Goal: Task Accomplishment & Management: Manage account settings

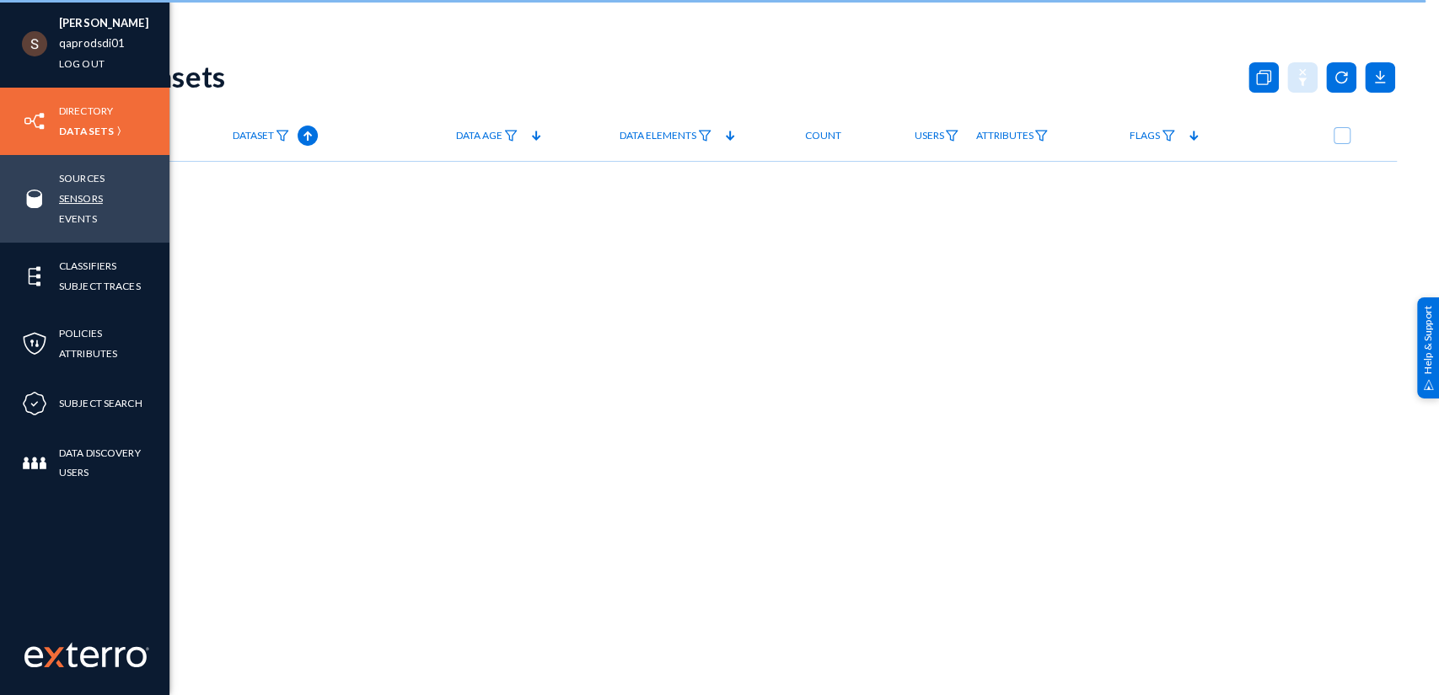
click at [94, 194] on link "Sensors" at bounding box center [81, 198] width 44 height 19
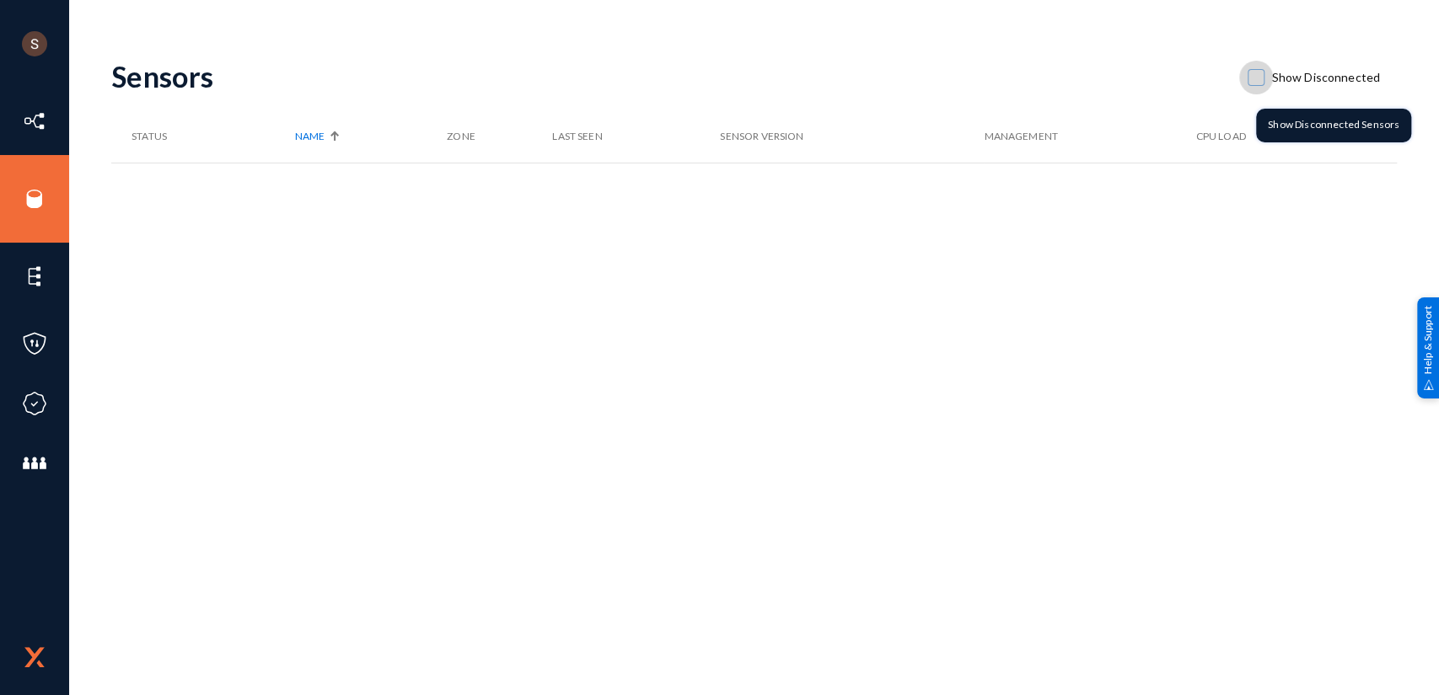
click at [1269, 65] on label "Show Disconnected" at bounding box center [1313, 77] width 132 height 25
click at [1257, 85] on input "Show Disconnected" at bounding box center [1256, 86] width 2 height 2
checkbox input "true"
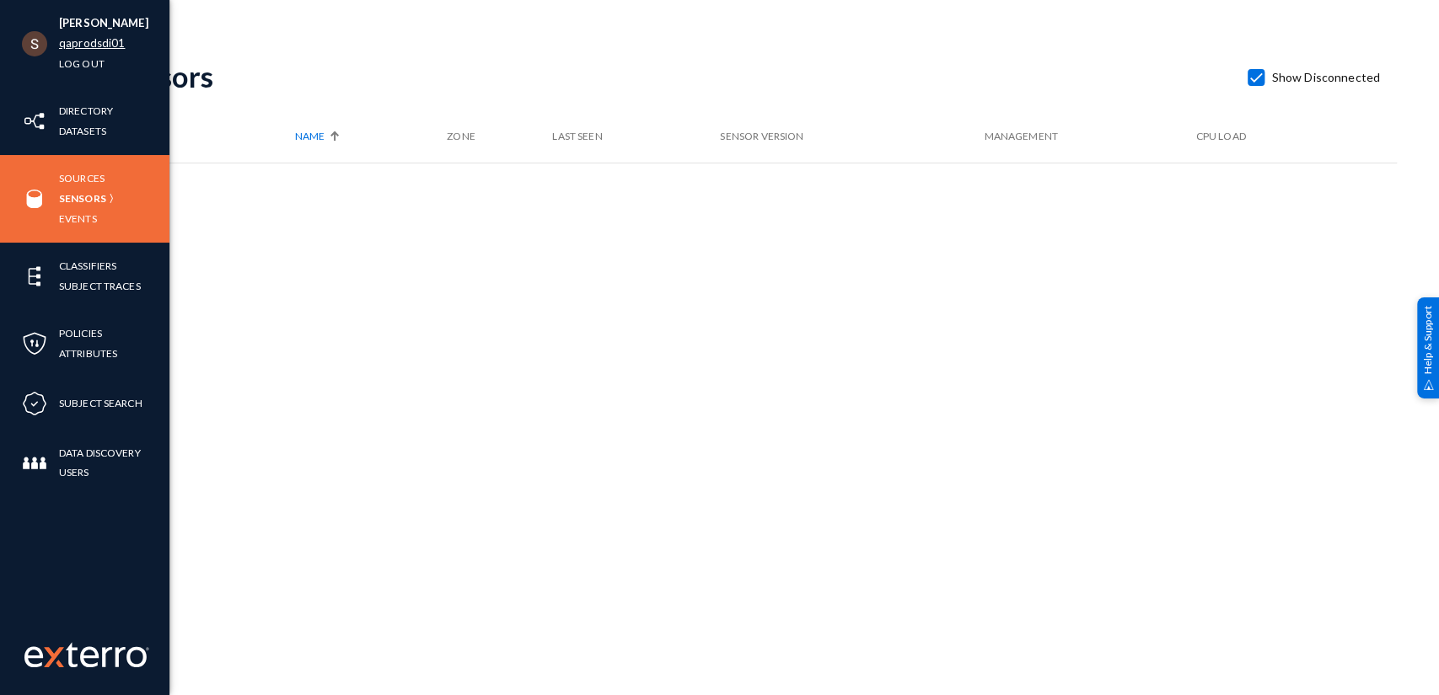
click at [95, 42] on link "qaprodsdi01" at bounding box center [92, 43] width 66 height 19
click at [61, 49] on link "qaprodsdi01" at bounding box center [92, 43] width 66 height 19
click at [61, 46] on link "qaprodsdi01" at bounding box center [92, 43] width 66 height 19
click at [76, 47] on link "qaprodsdi01" at bounding box center [92, 43] width 66 height 19
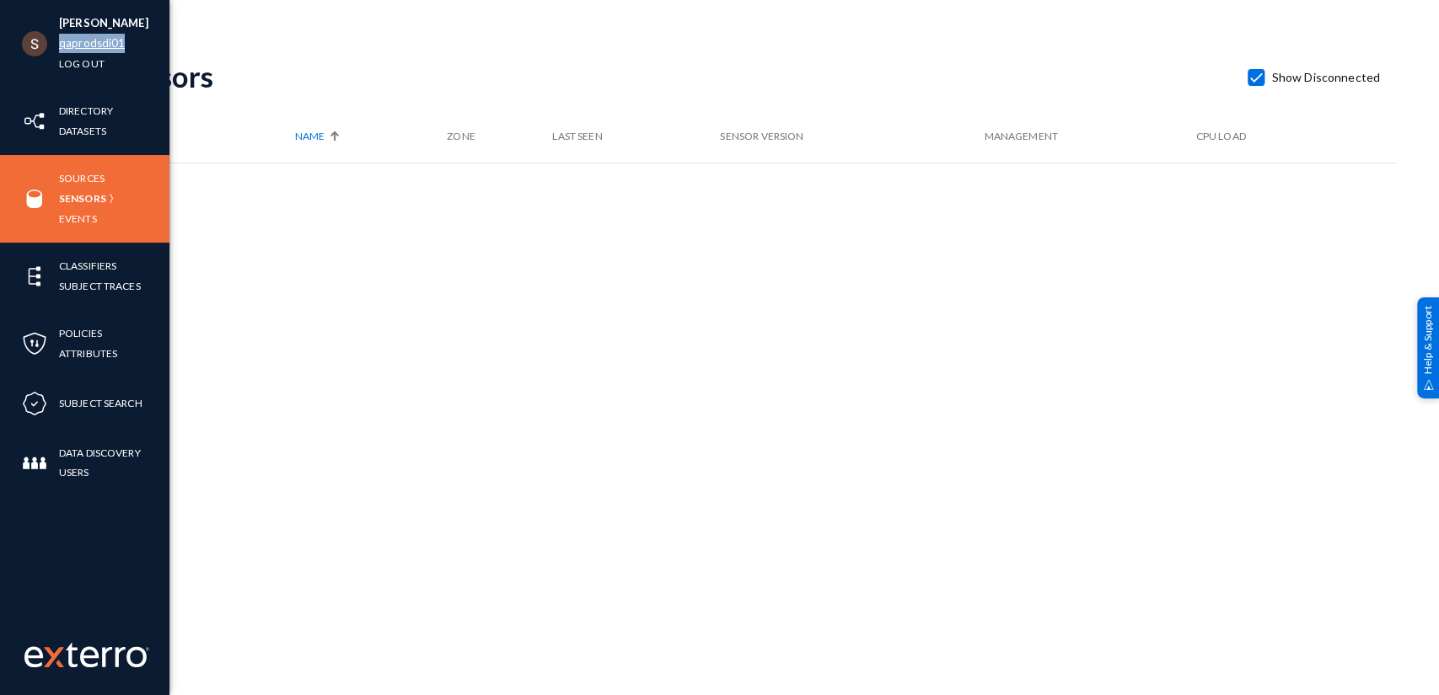
click at [76, 47] on link "qaprodsdi01" at bounding box center [92, 43] width 66 height 19
click at [100, 40] on link "qaprodsdi01" at bounding box center [92, 43] width 66 height 19
click at [83, 40] on link "qaprodsdi01" at bounding box center [92, 43] width 66 height 19
click at [85, 42] on link "qaprodsdi01" at bounding box center [92, 43] width 66 height 19
click at [109, 42] on link "qaprodsdi01" at bounding box center [92, 43] width 66 height 19
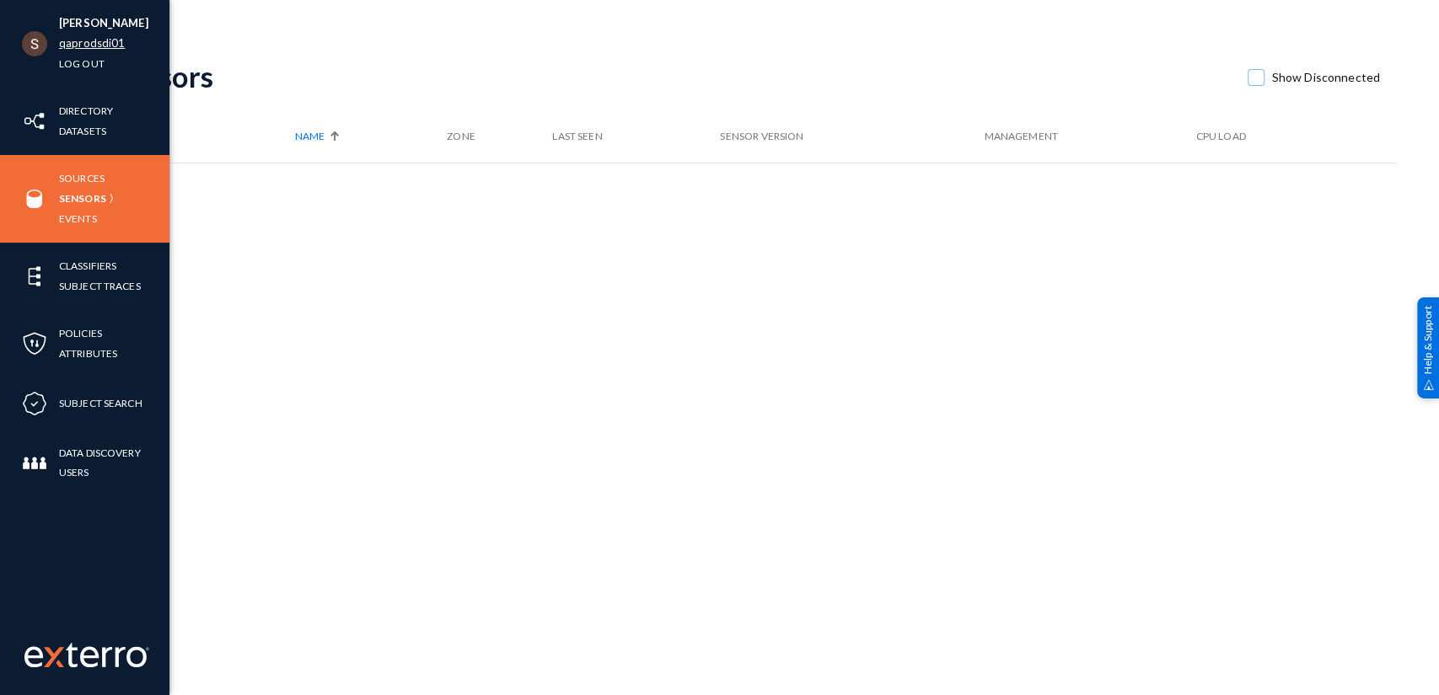
click at [70, 46] on link "qaprodsdi01" at bounding box center [92, 43] width 66 height 19
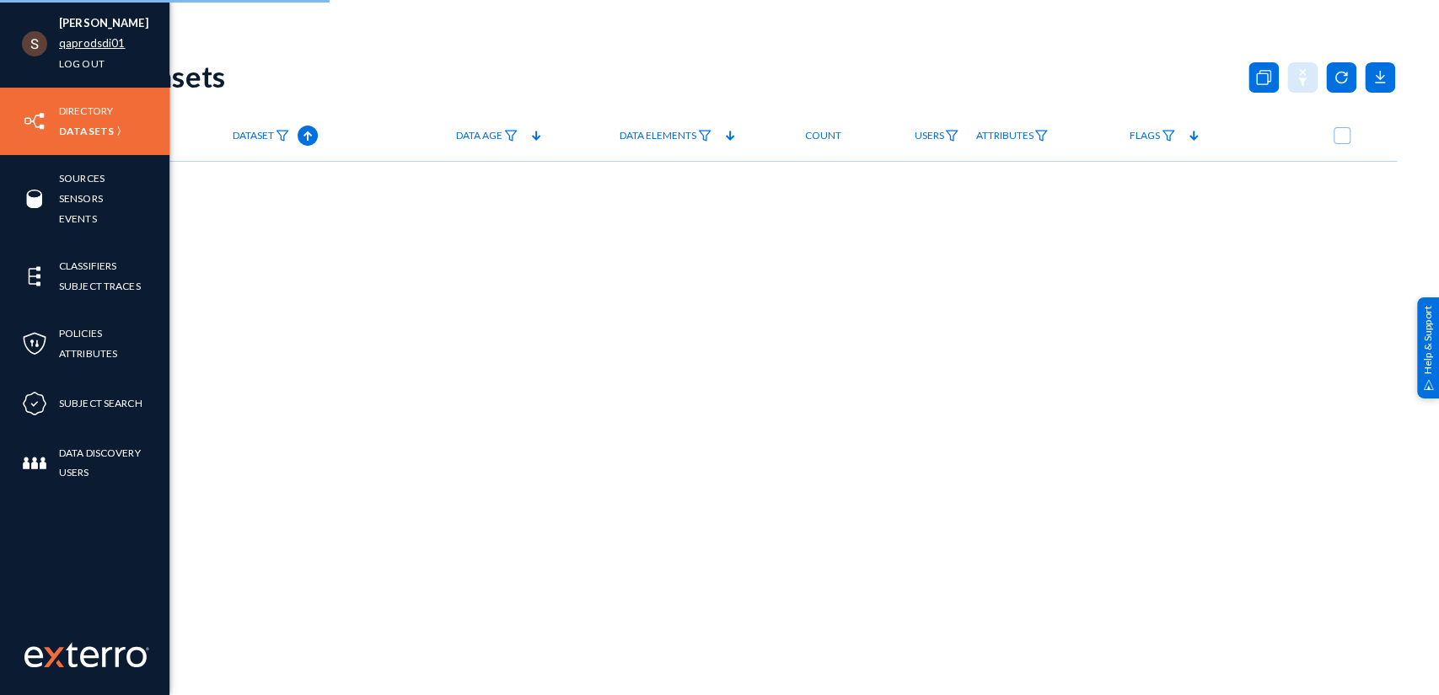
click at [78, 40] on link "qaprodsdi01" at bounding box center [92, 43] width 66 height 19
click at [115, 45] on link "qaprodsdi01" at bounding box center [92, 43] width 66 height 19
click at [90, 42] on link "qaprodsdi01" at bounding box center [92, 43] width 66 height 19
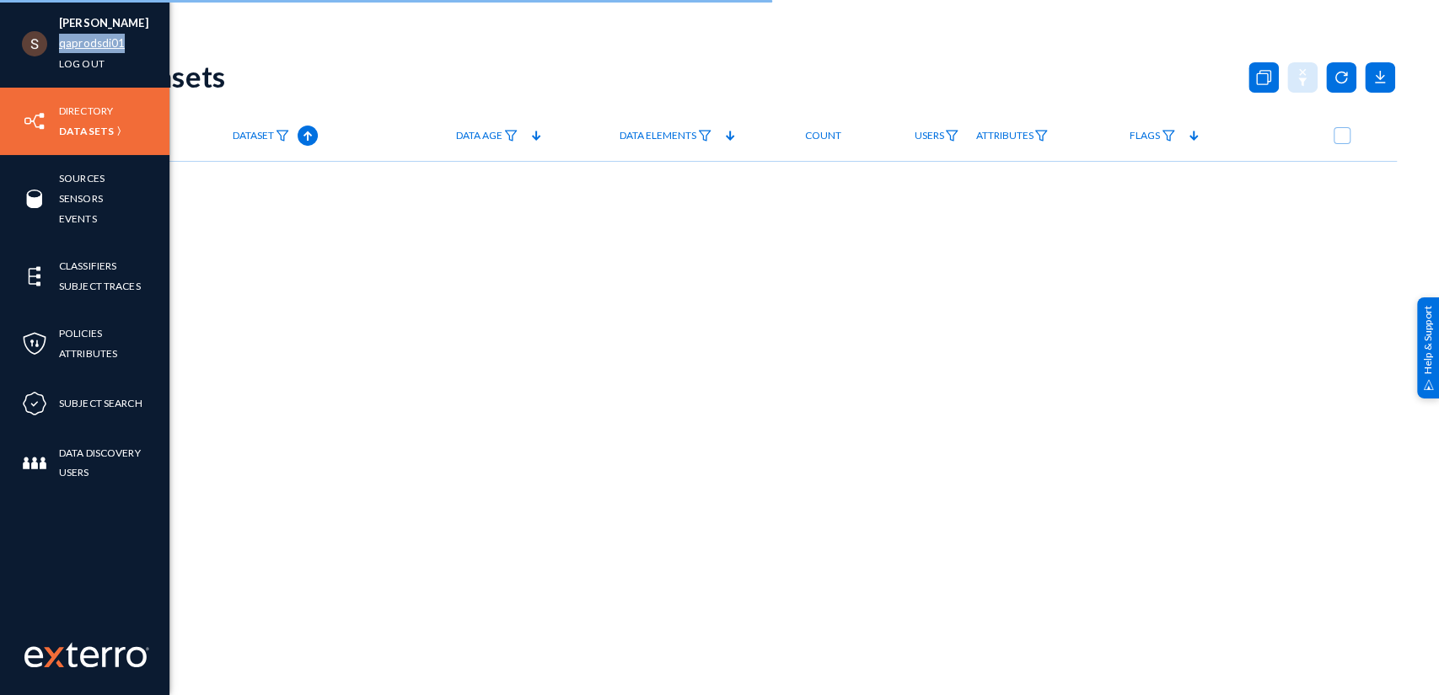
click at [90, 42] on link "qaprodsdi01" at bounding box center [92, 43] width 66 height 19
click at [74, 60] on link "Log out" at bounding box center [82, 63] width 46 height 19
click at [80, 42] on link "qaprodsdi01" at bounding box center [92, 43] width 66 height 19
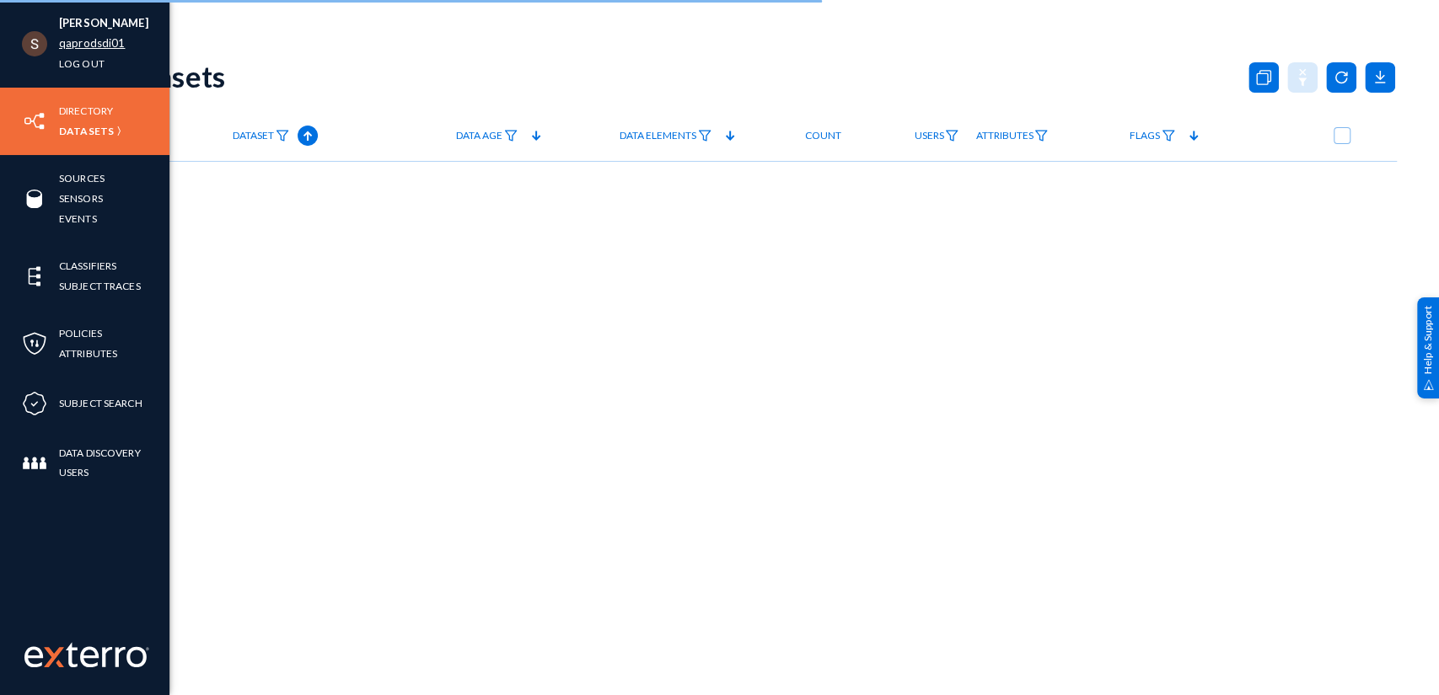
click at [74, 46] on link "qaprodsdi01" at bounding box center [92, 43] width 66 height 19
click at [80, 40] on link "qaprodsdi01" at bounding box center [92, 43] width 66 height 19
click at [82, 44] on link "qaprodsdi01" at bounding box center [92, 43] width 66 height 19
click at [79, 37] on link "qaprodsdi01" at bounding box center [92, 43] width 66 height 19
click at [85, 39] on link "qaprodsdi01" at bounding box center [92, 43] width 66 height 19
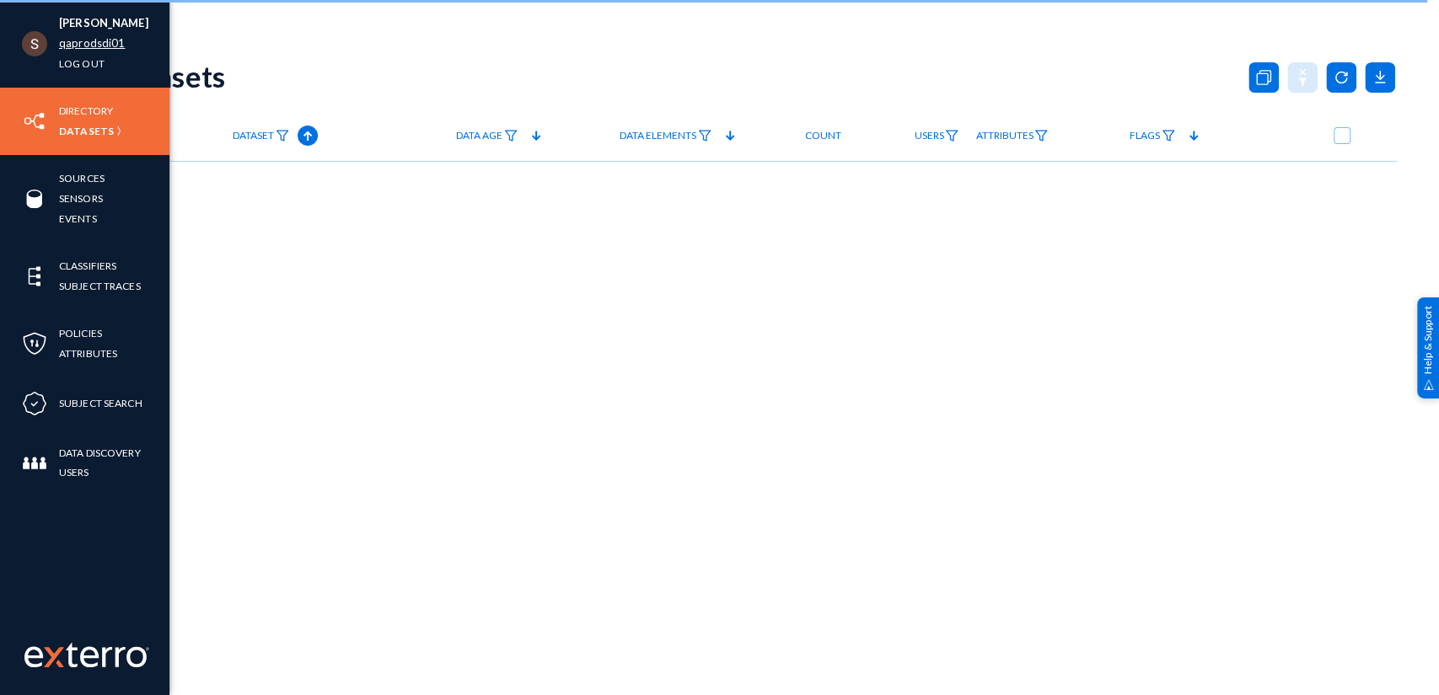
click at [75, 46] on link "qaprodsdi01" at bounding box center [92, 43] width 66 height 19
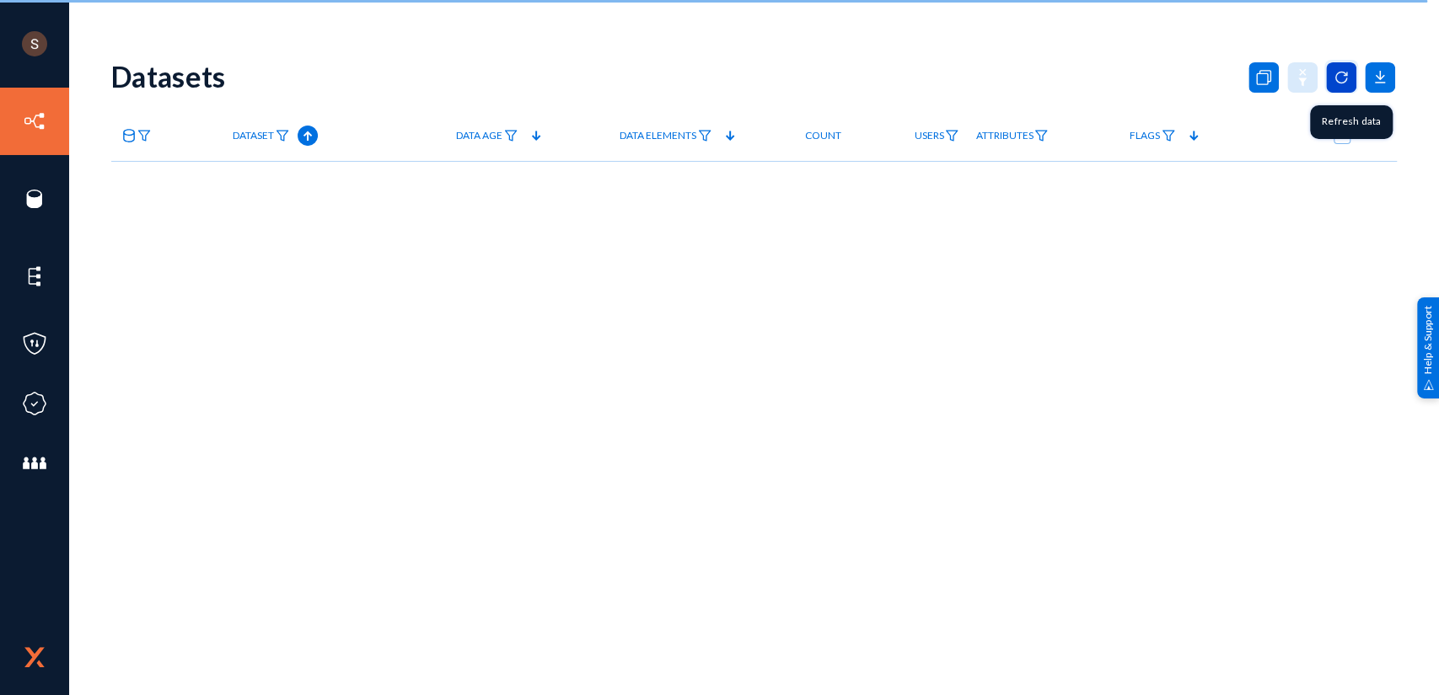
click at [1340, 66] on icon at bounding box center [1341, 77] width 30 height 30
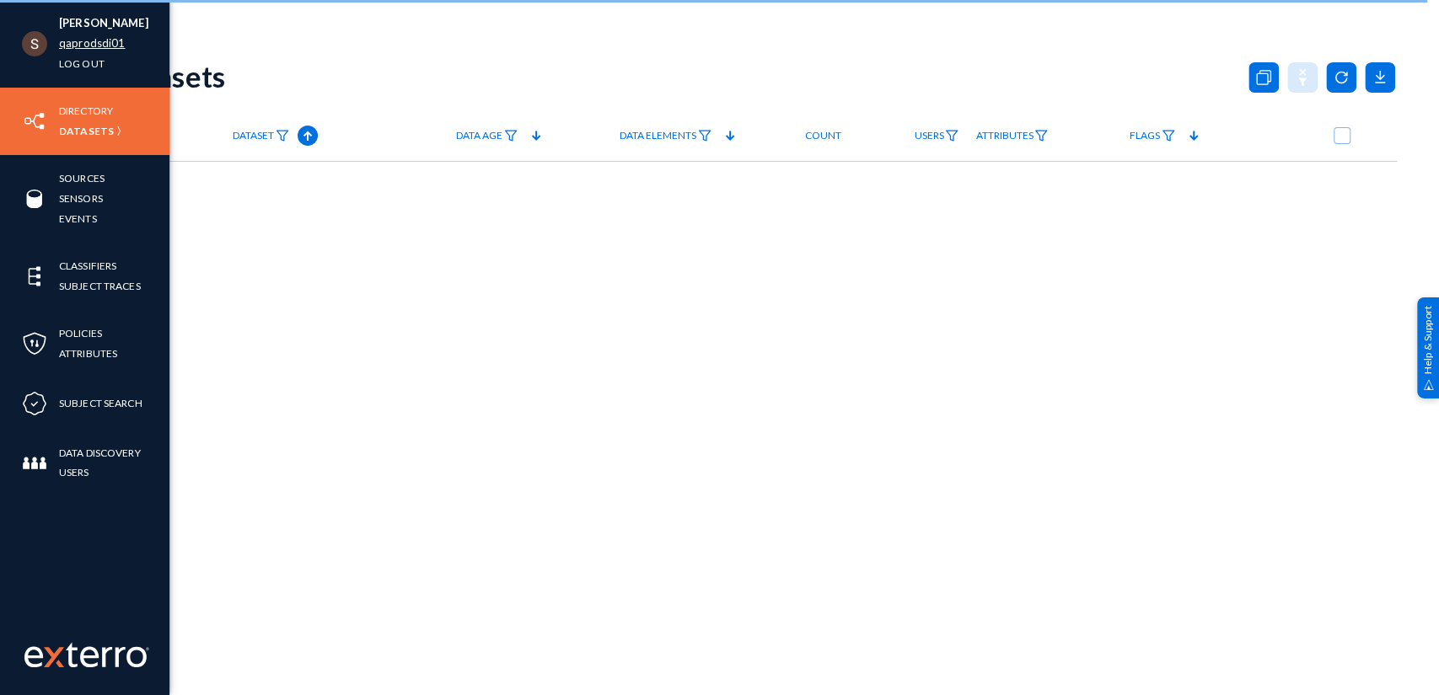
click at [99, 50] on link "qaprodsdi01" at bounding box center [92, 43] width 66 height 19
click at [115, 40] on link "qaprodsdi01" at bounding box center [92, 43] width 66 height 19
click at [104, 40] on link "qaprodsdi01" at bounding box center [92, 43] width 66 height 19
click at [103, 47] on link "qaprodsdi01" at bounding box center [92, 43] width 66 height 19
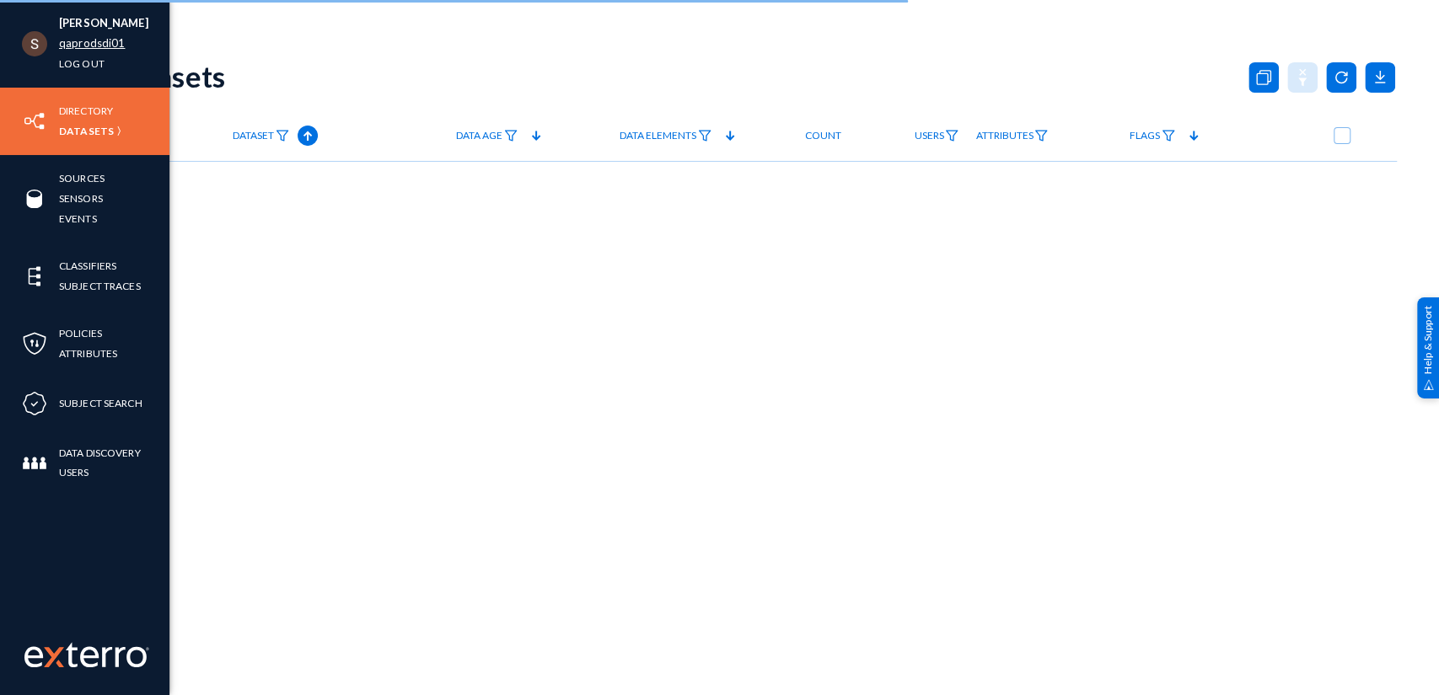
click at [103, 47] on link "qaprodsdi01" at bounding box center [92, 43] width 66 height 19
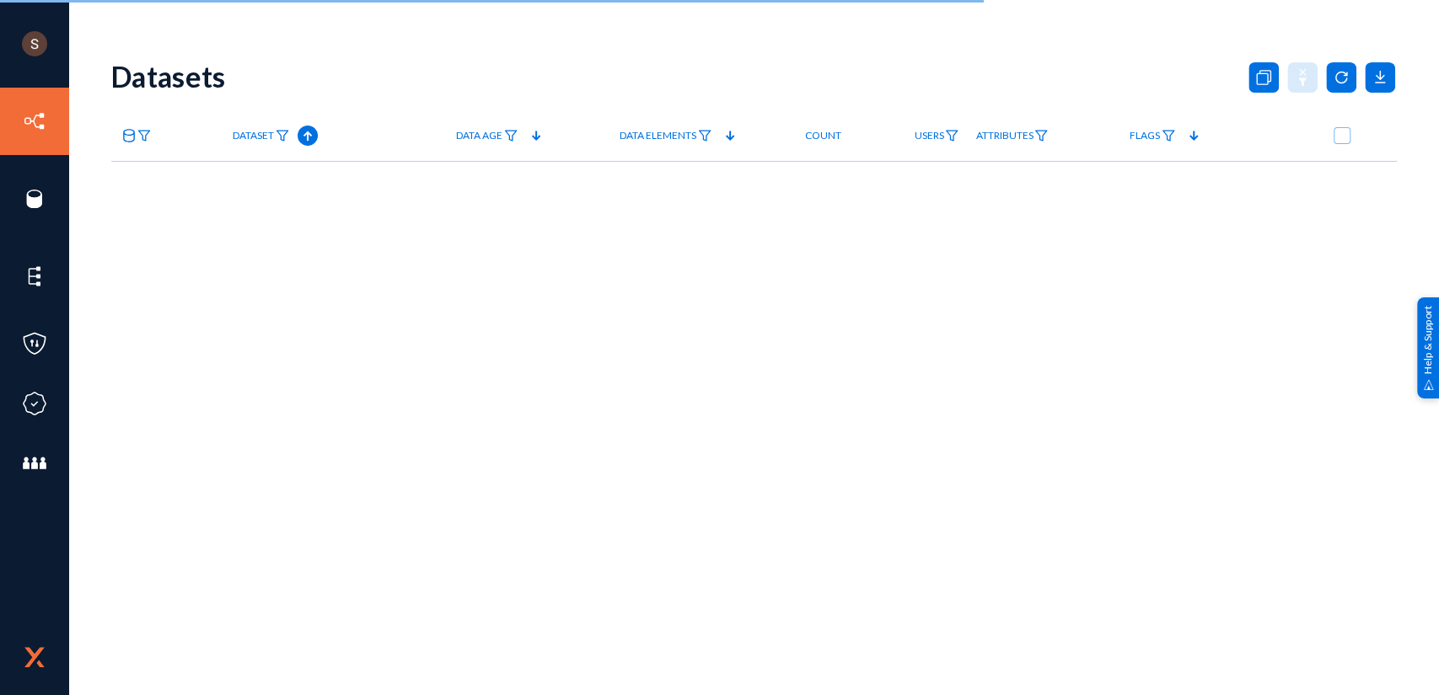
drag, startPoint x: 103, startPoint y: 47, endPoint x: 662, endPoint y: 232, distance: 588.5
click at [662, 232] on div "Datasets Dataset Published Data Age Data Elements Count Users Attributes Task F…" at bounding box center [753, 295] width 1285 height 506
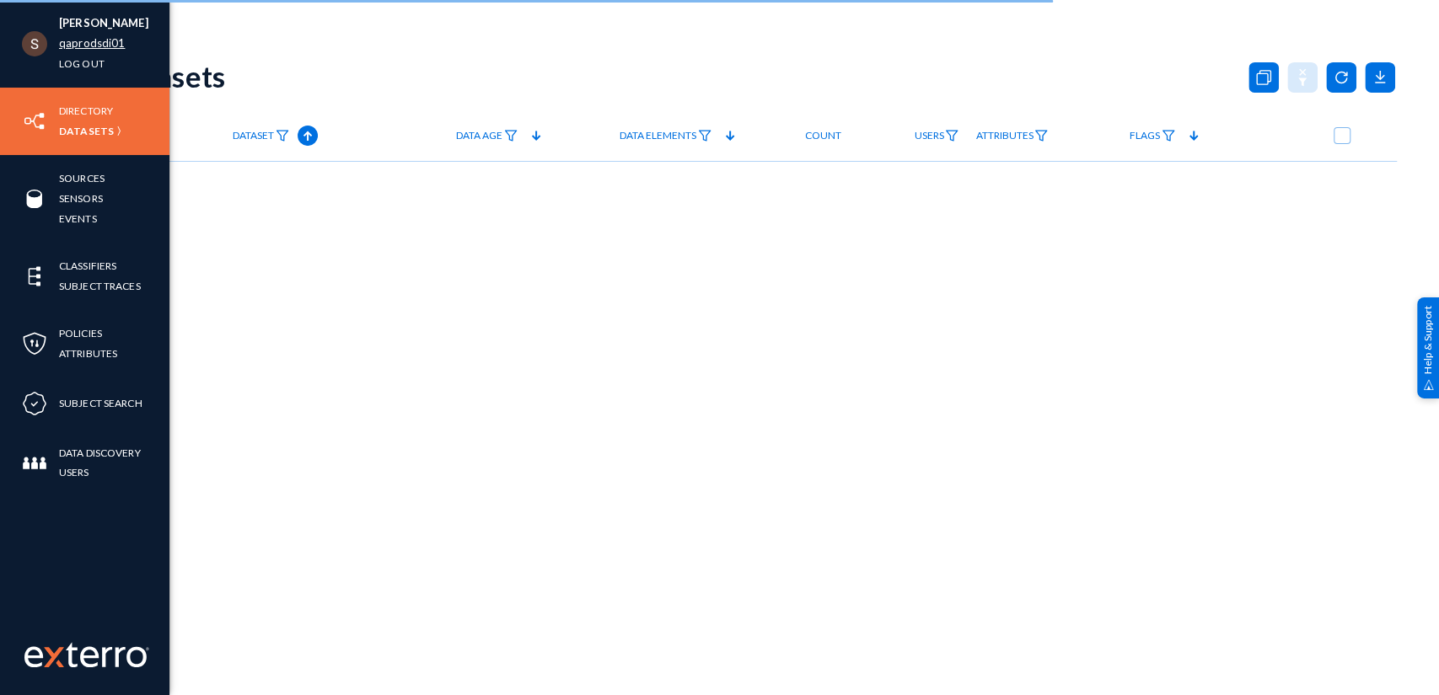
click at [71, 40] on link "qaprodsdi01" at bounding box center [92, 43] width 66 height 19
click at [78, 40] on link "qaprodsdi01" at bounding box center [92, 43] width 66 height 19
click at [86, 45] on link "qaprodsdi01" at bounding box center [92, 43] width 66 height 19
click at [89, 44] on link "qaprodsdi01" at bounding box center [92, 43] width 66 height 19
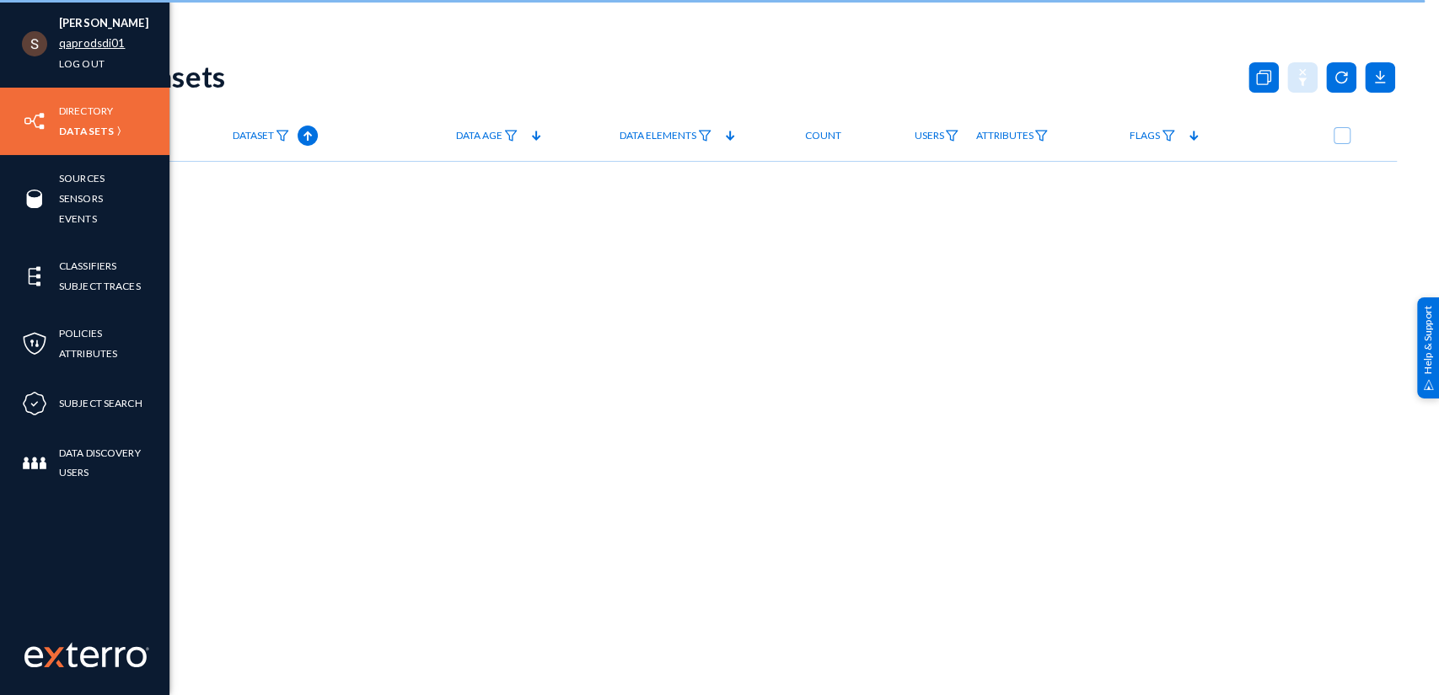
drag, startPoint x: 89, startPoint y: 44, endPoint x: 65, endPoint y: 46, distance: 23.7
click at [65, 46] on link "qaprodsdi01" at bounding box center [92, 43] width 66 height 19
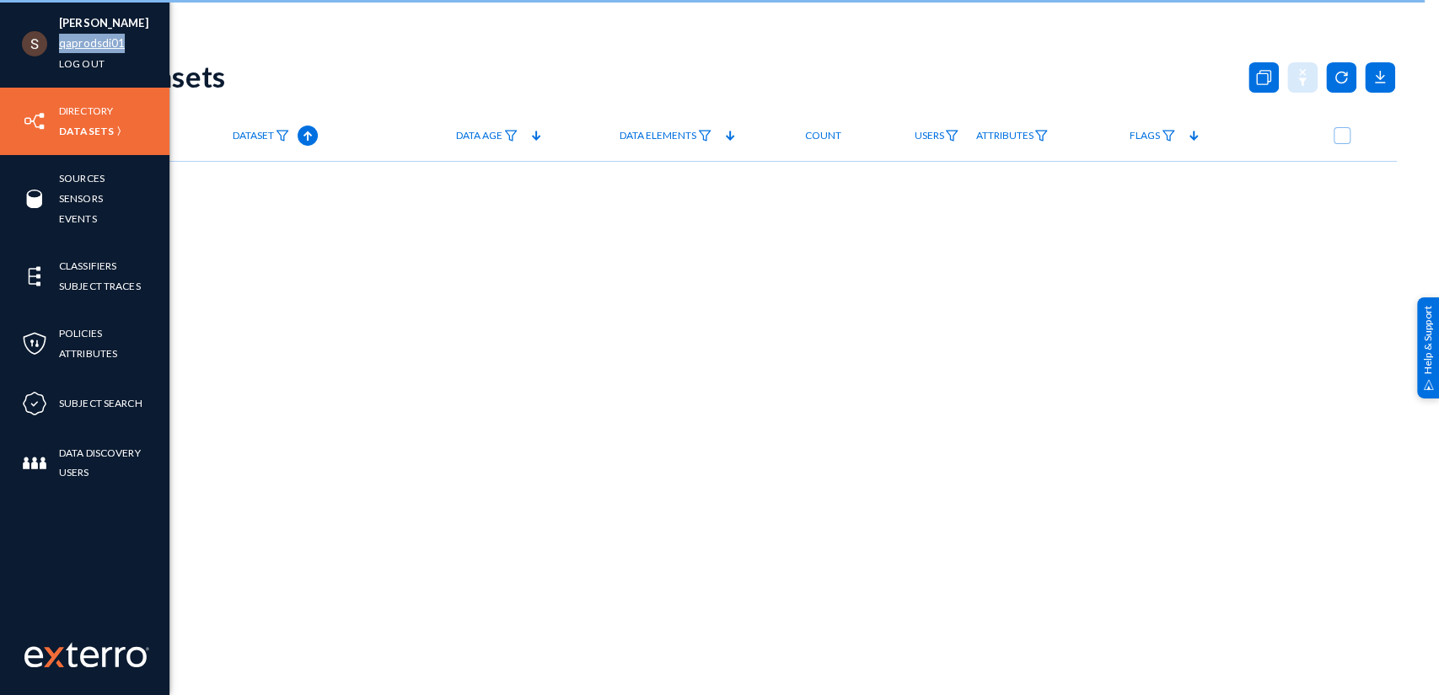
click at [65, 46] on link "qaprodsdi01" at bounding box center [92, 43] width 66 height 19
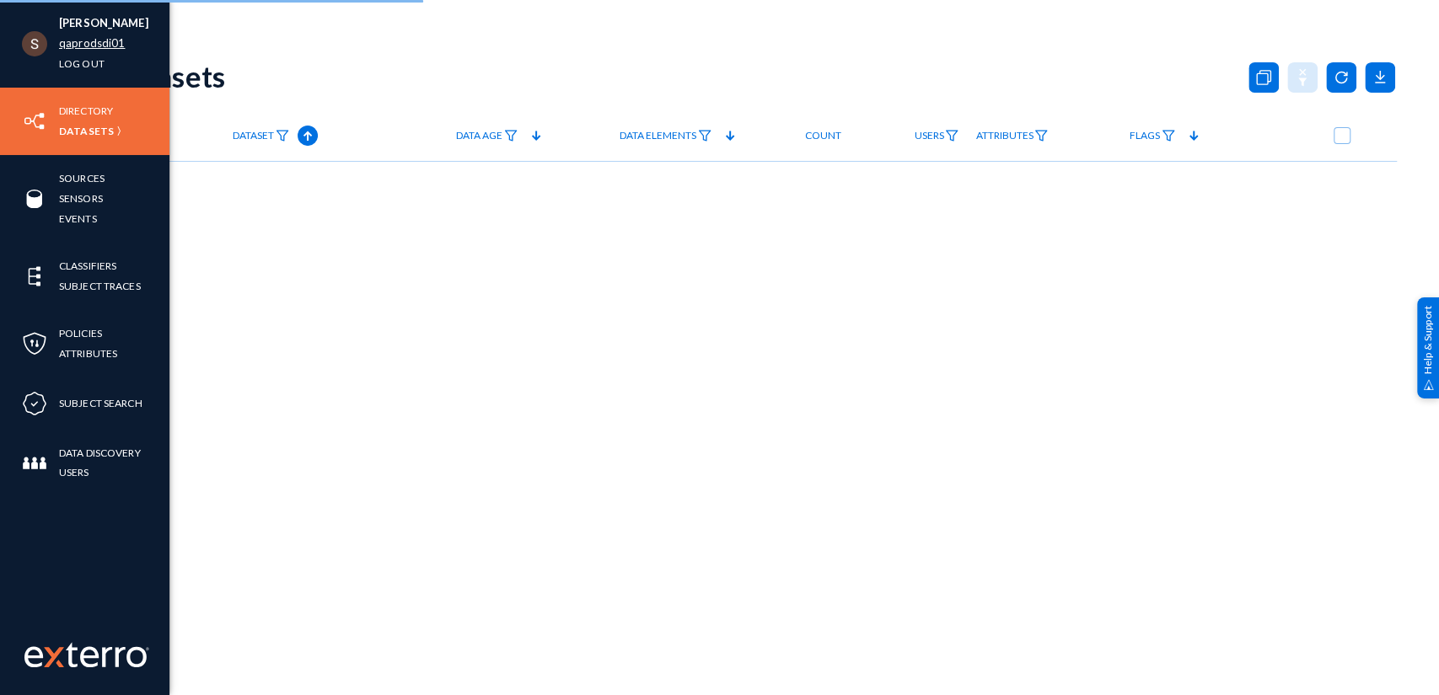
click at [78, 45] on link "qaprodsdi01" at bounding box center [92, 43] width 66 height 19
click at [89, 45] on link "qaprodsdi01" at bounding box center [92, 43] width 66 height 19
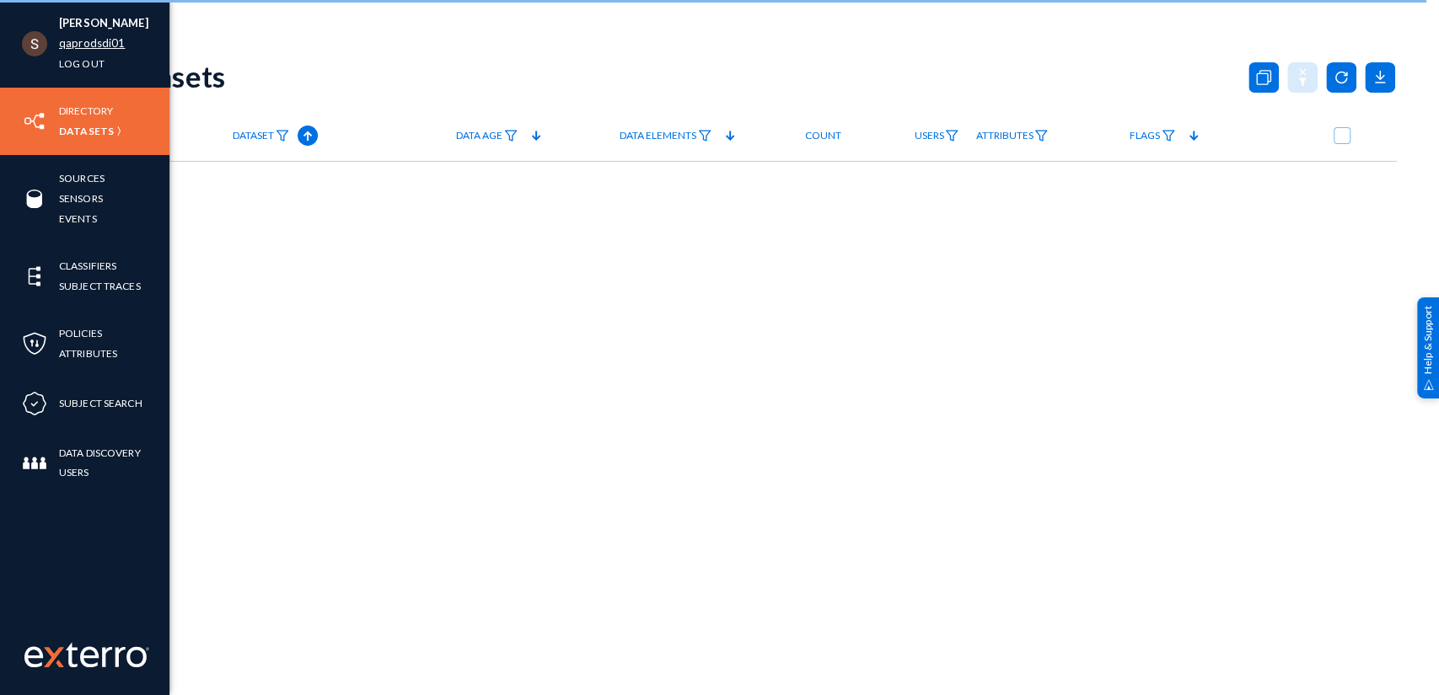
click at [89, 46] on link "qaprodsdi01" at bounding box center [92, 43] width 66 height 19
click at [78, 46] on link "qaprodsdi01" at bounding box center [92, 43] width 66 height 19
click at [82, 43] on link "qaprodsdi01" at bounding box center [92, 43] width 66 height 19
click at [88, 41] on link "qaprodsdi01" at bounding box center [92, 43] width 66 height 19
click at [88, 42] on link "qaprodsdi01" at bounding box center [92, 43] width 66 height 19
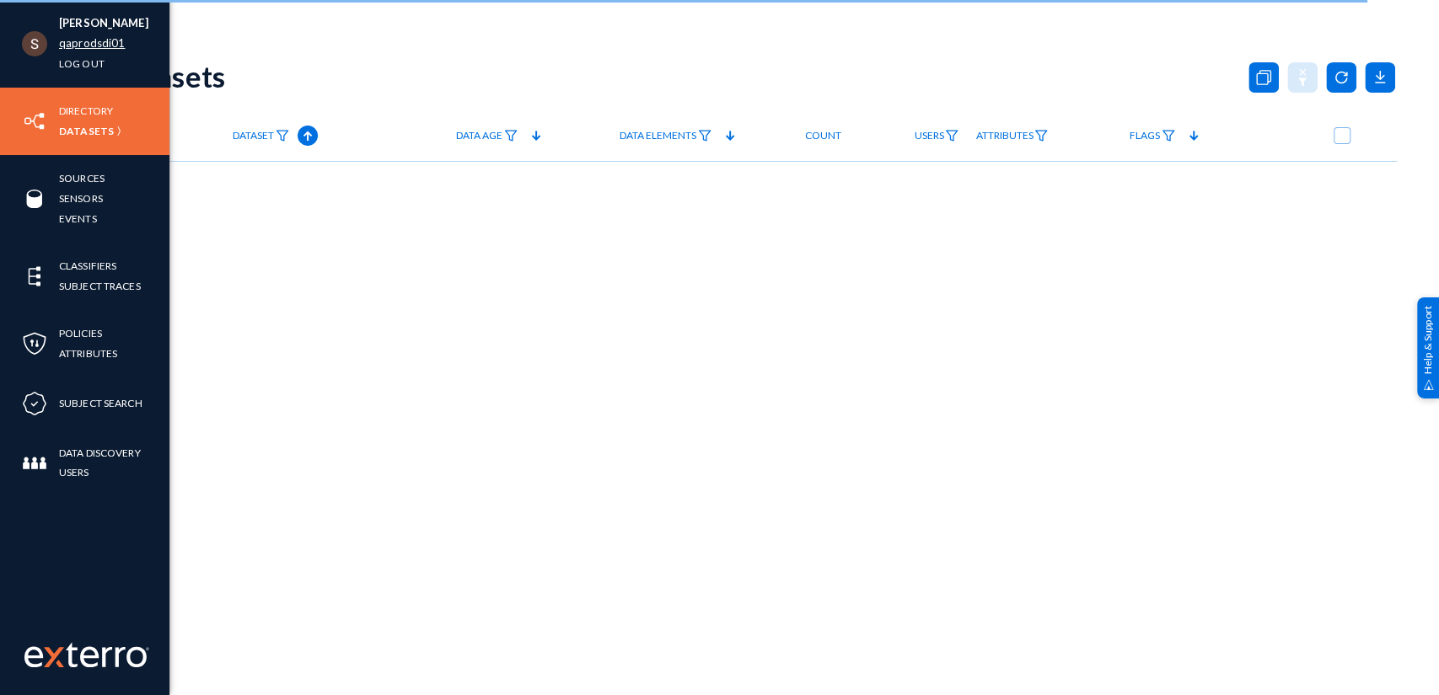
click at [88, 42] on link "qaprodsdi01" at bounding box center [92, 43] width 66 height 19
click at [77, 45] on link "qaprodsdi01" at bounding box center [92, 43] width 66 height 19
click at [74, 61] on link "Log out" at bounding box center [82, 63] width 46 height 19
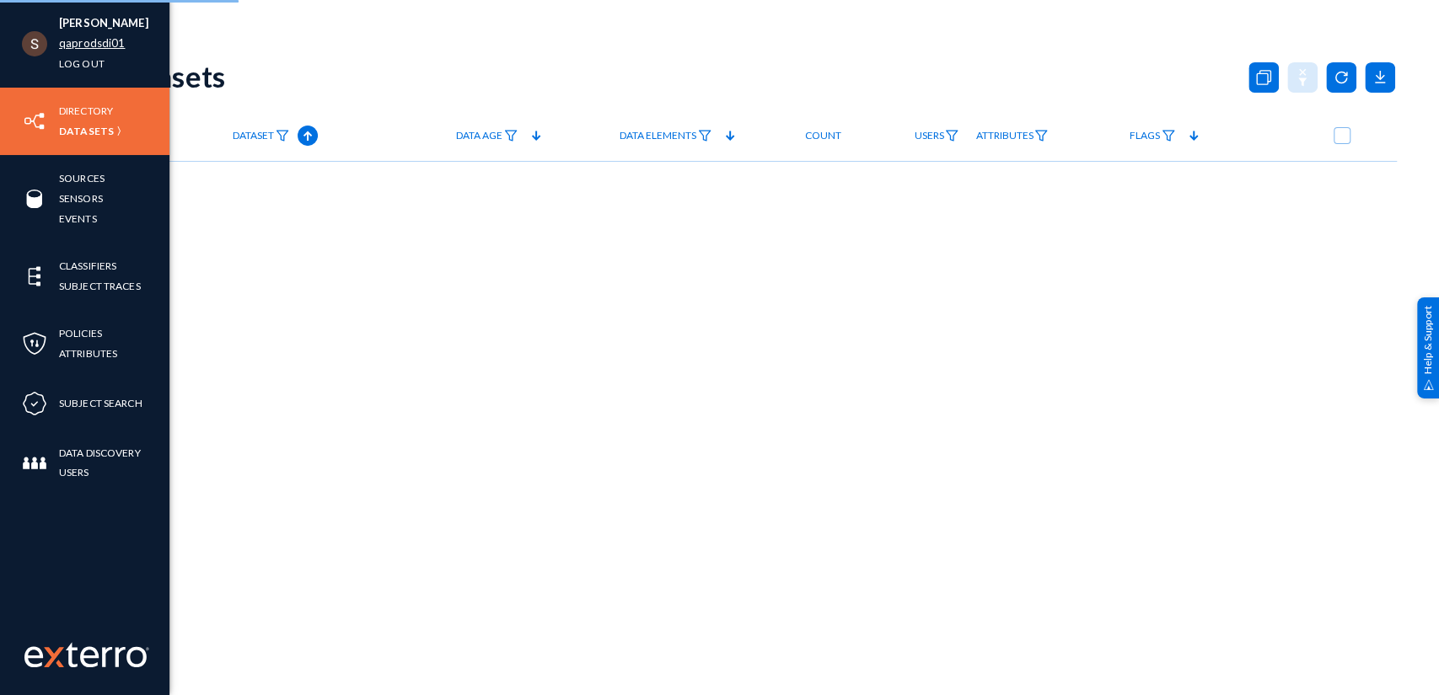
click at [88, 39] on link "qaprodsdi01" at bounding box center [92, 43] width 66 height 19
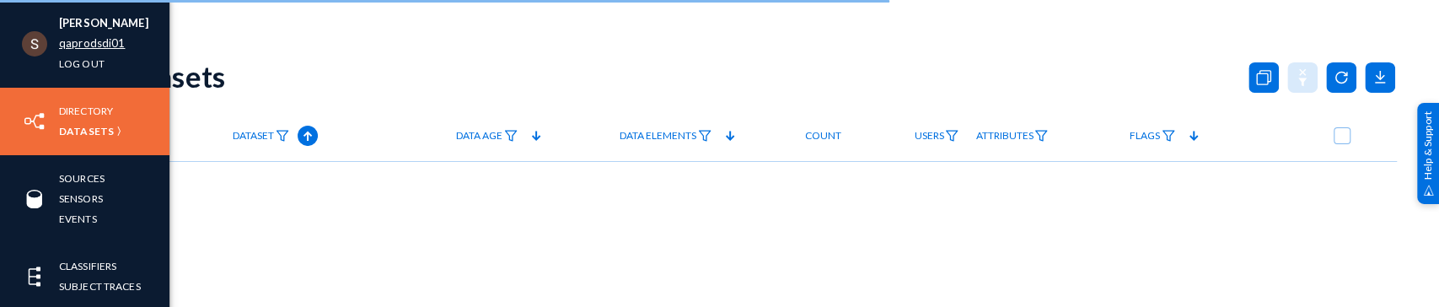
click at [76, 49] on link "qaprodsdi01" at bounding box center [92, 43] width 66 height 19
click at [80, 46] on link "qaprodsdi01" at bounding box center [92, 43] width 66 height 19
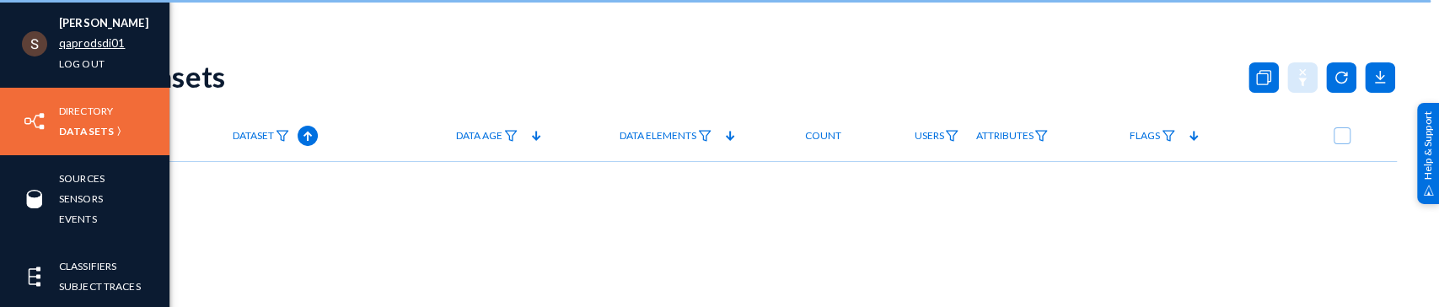
click at [106, 40] on link "qaprodsdi01" at bounding box center [92, 43] width 66 height 19
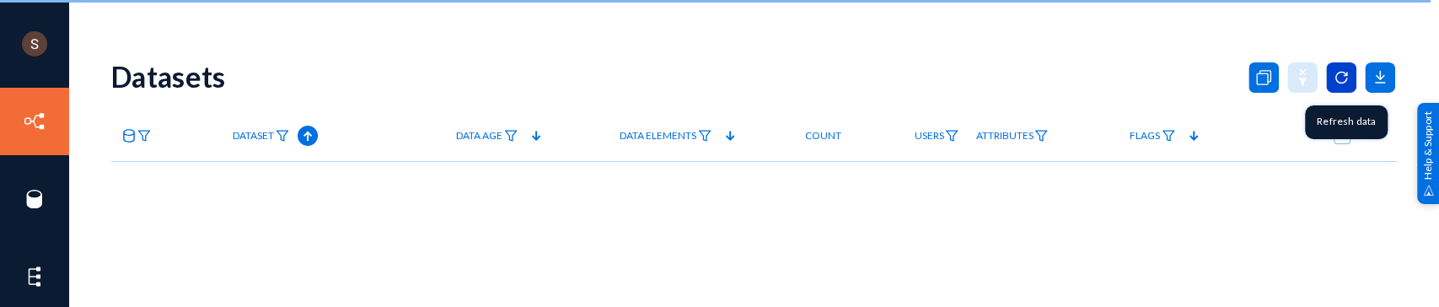
click at [1337, 82] on icon at bounding box center [1341, 77] width 30 height 30
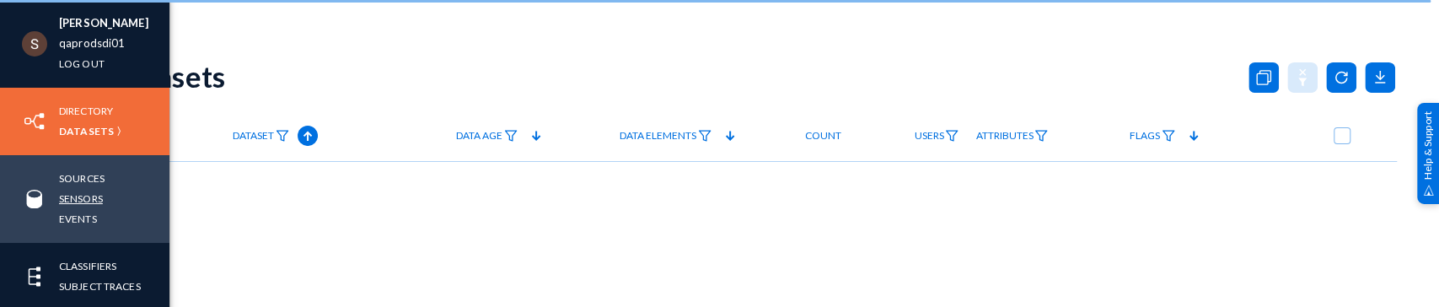
click at [79, 202] on link "Sensors" at bounding box center [81, 198] width 44 height 19
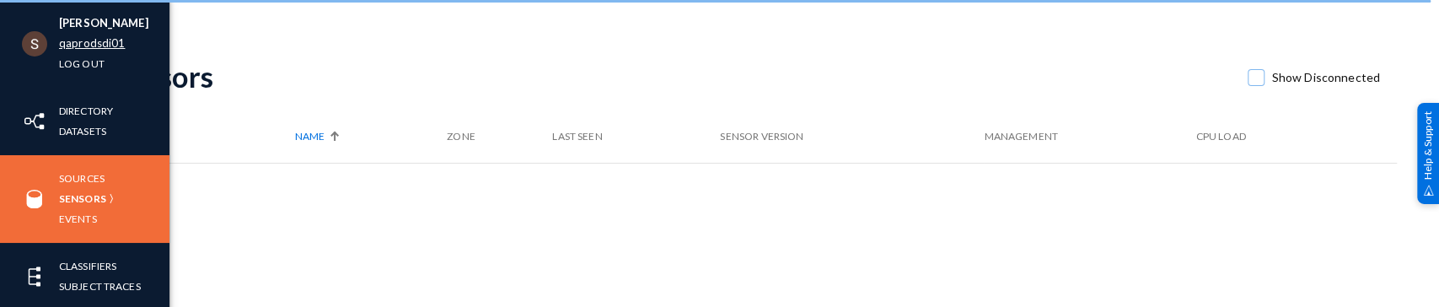
click at [70, 42] on link "qaprodsdi01" at bounding box center [92, 43] width 66 height 19
click at [78, 16] on li "[PERSON_NAME]" at bounding box center [103, 23] width 89 height 20
click at [22, 48] on img at bounding box center [34, 43] width 25 height 25
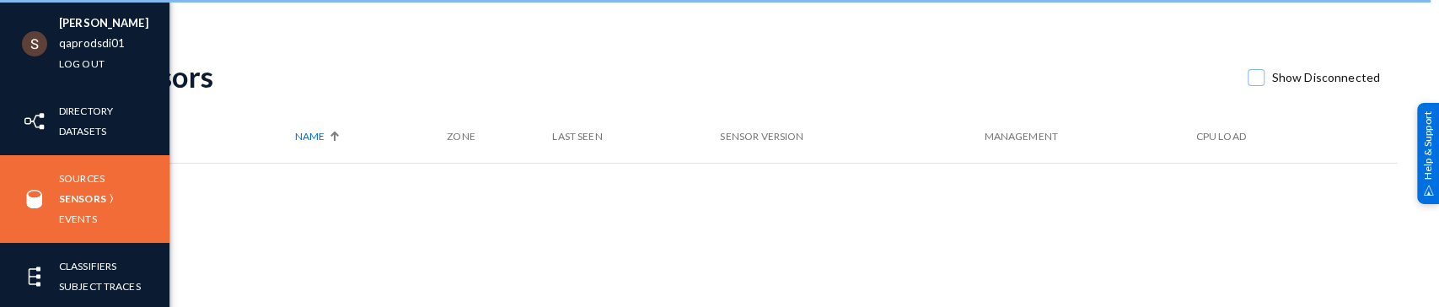
click at [22, 48] on img at bounding box center [34, 43] width 25 height 25
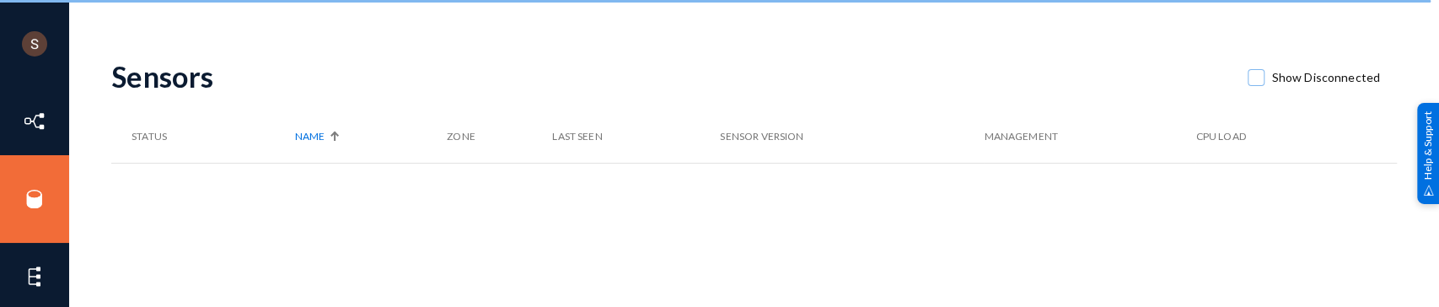
click at [366, 222] on div "Sensors Show Disconnected Status Name Zone Last Seen Sensor Version Management …" at bounding box center [753, 295] width 1285 height 506
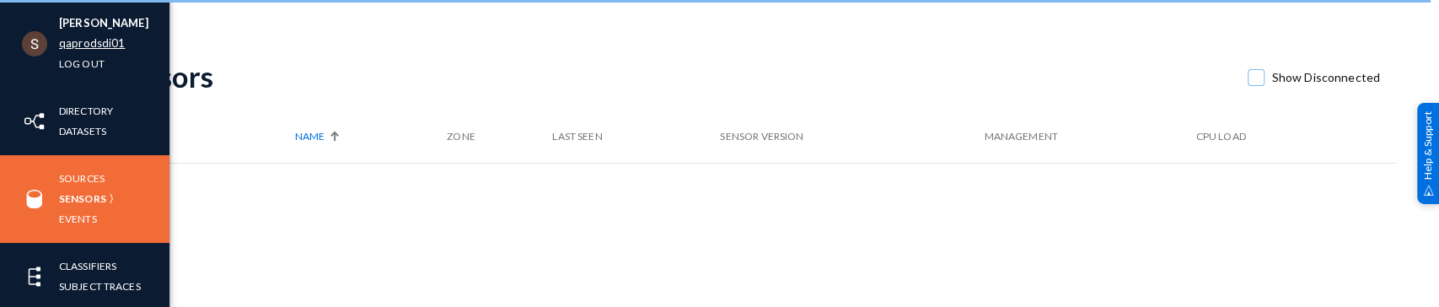
click at [71, 44] on link "qaprodsdi01" at bounding box center [92, 43] width 66 height 19
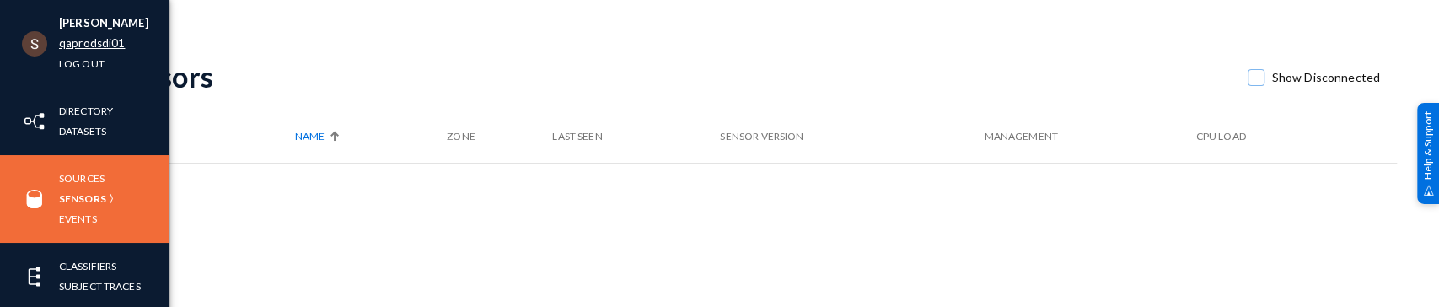
click at [69, 47] on link "qaprodsdi01" at bounding box center [92, 43] width 66 height 19
